Goal: Navigation & Orientation: Go to known website

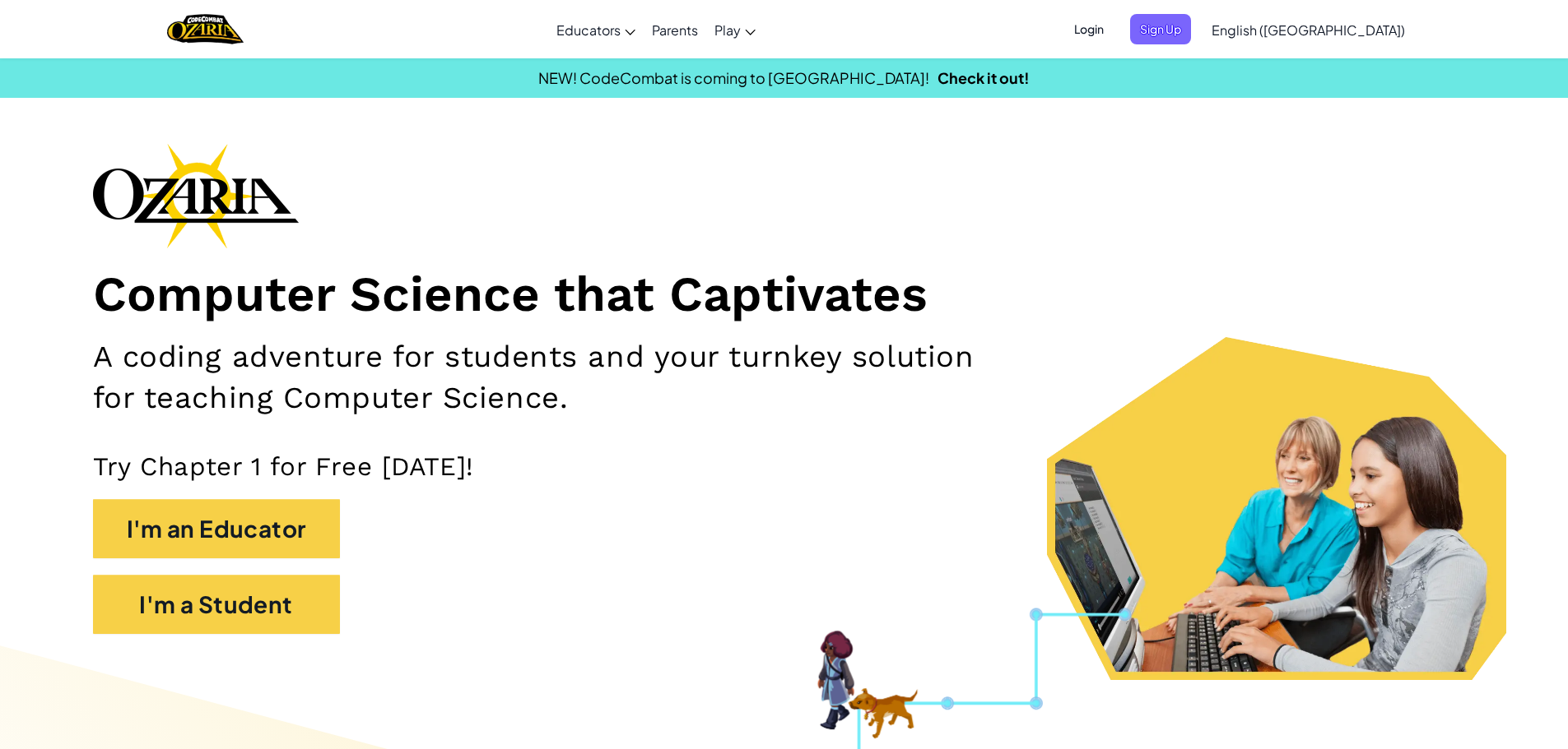
click at [1114, 20] on span "Login" at bounding box center [1089, 29] width 50 height 31
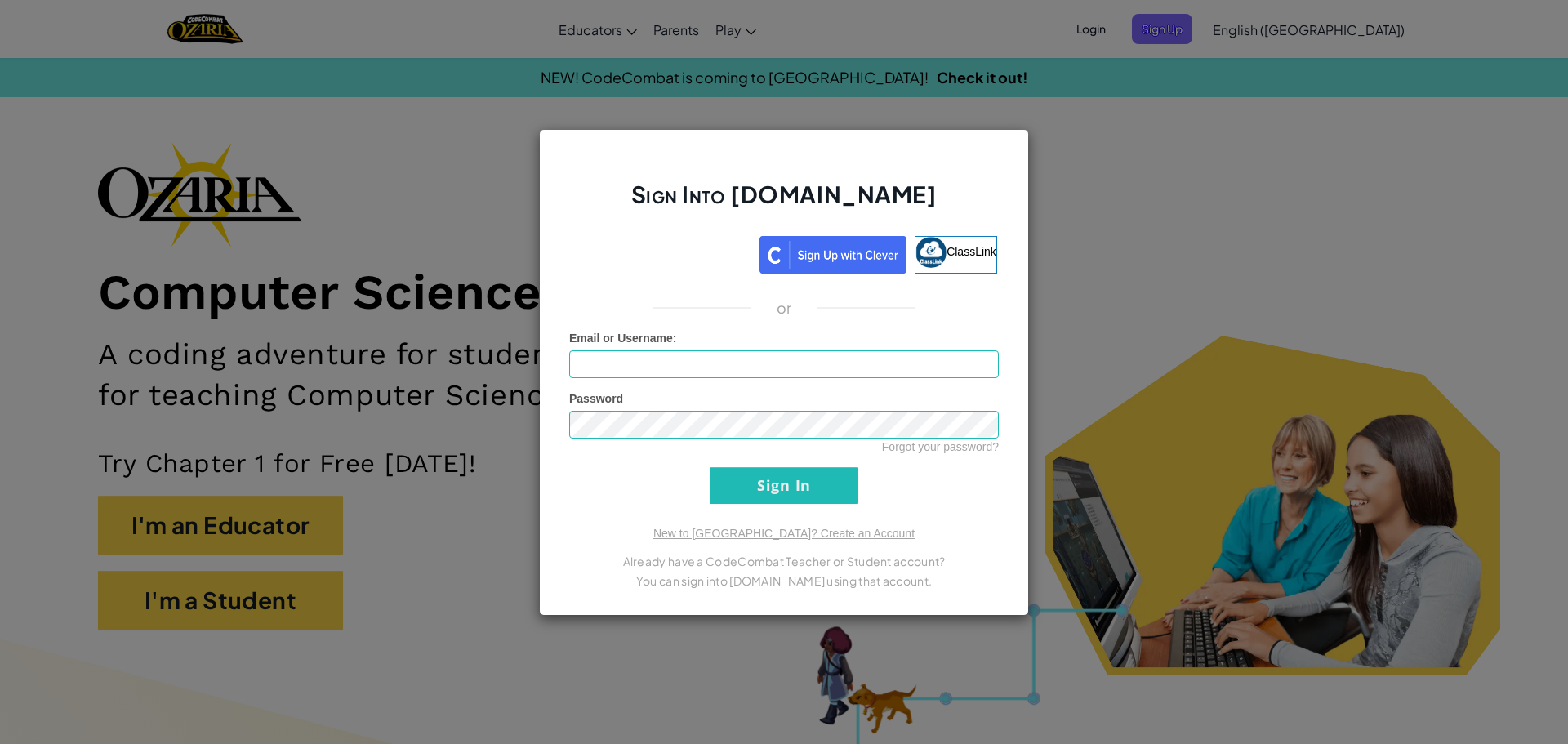
click at [1279, 134] on div "Sign Into [DOMAIN_NAME] ClassLink or Unknown Error Email or Username : Password…" at bounding box center [784, 372] width 1568 height 744
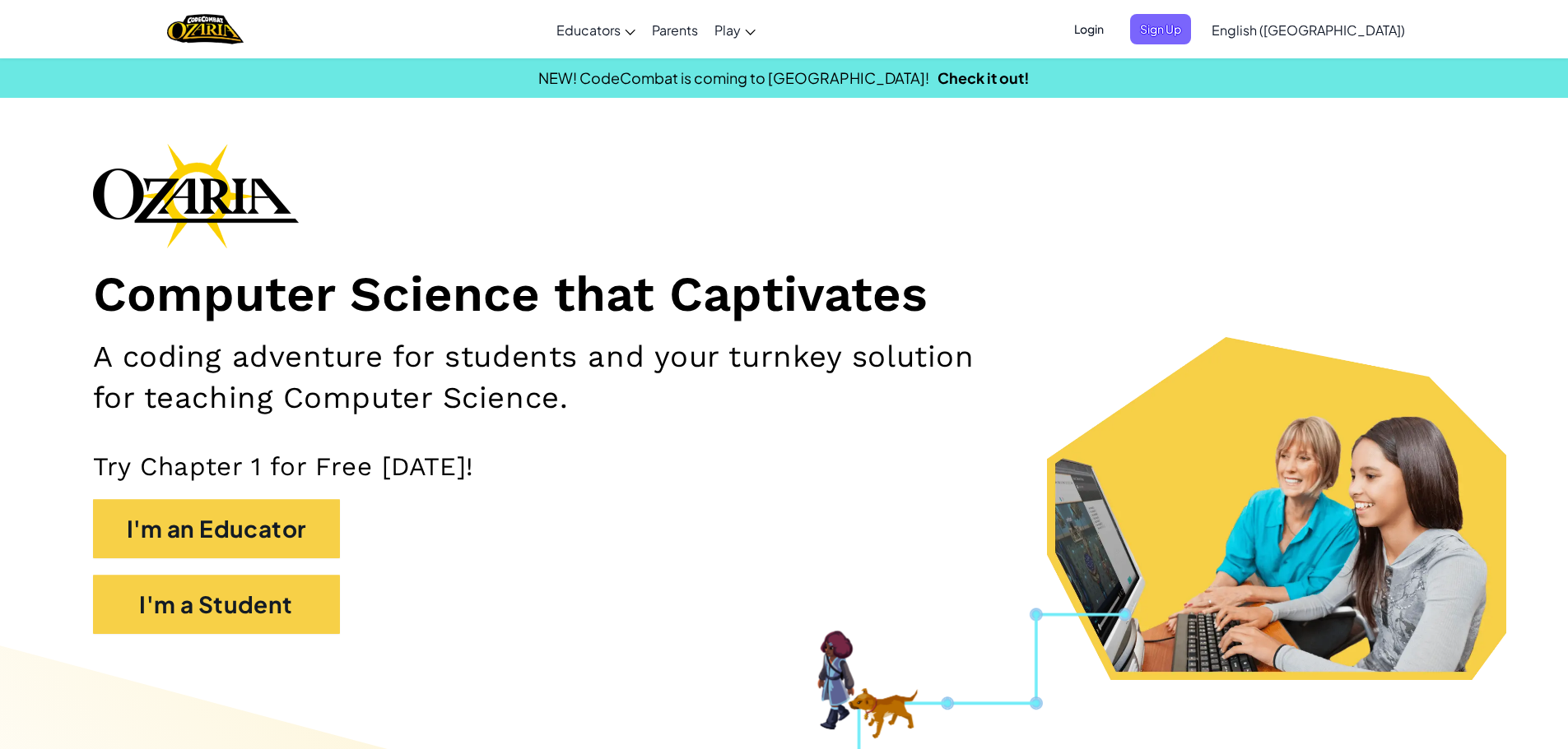
click at [1114, 43] on span "Login" at bounding box center [1089, 29] width 50 height 31
